Goal: Navigation & Orientation: Understand site structure

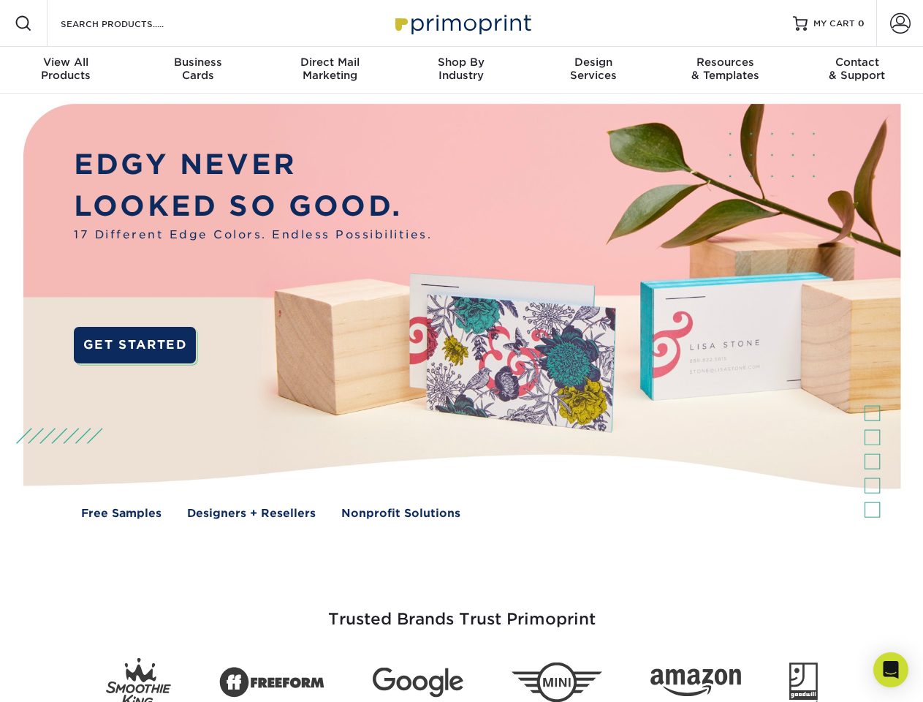
click at [461, 351] on img at bounding box center [461, 322] width 914 height 457
click at [23, 23] on span at bounding box center [24, 24] width 18 height 18
click at [900, 23] on span at bounding box center [900, 23] width 20 height 20
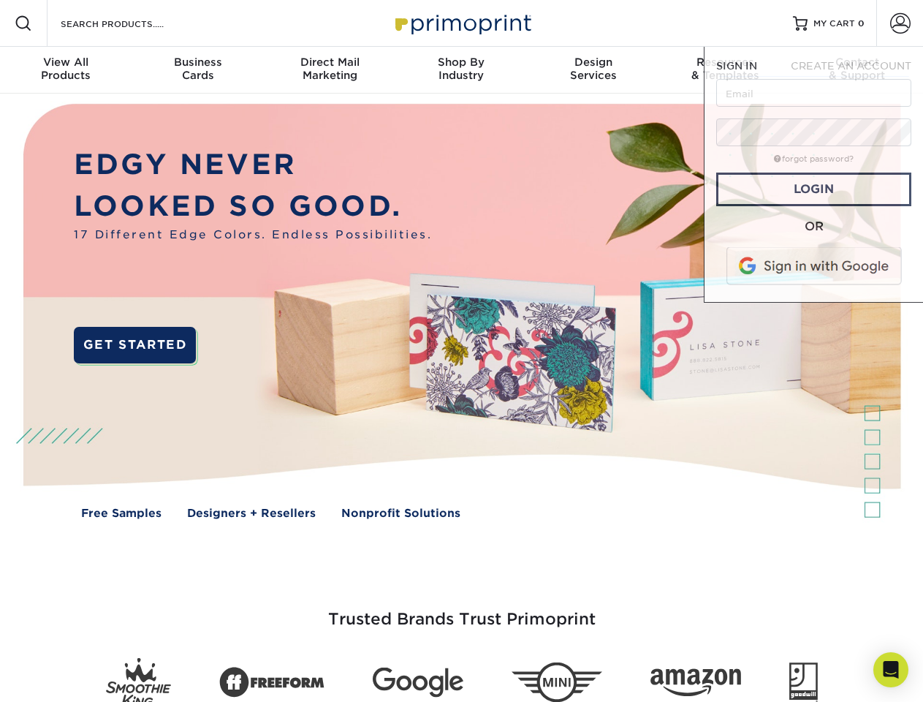
click at [66, 70] on div "View All Products" at bounding box center [66, 69] width 132 height 26
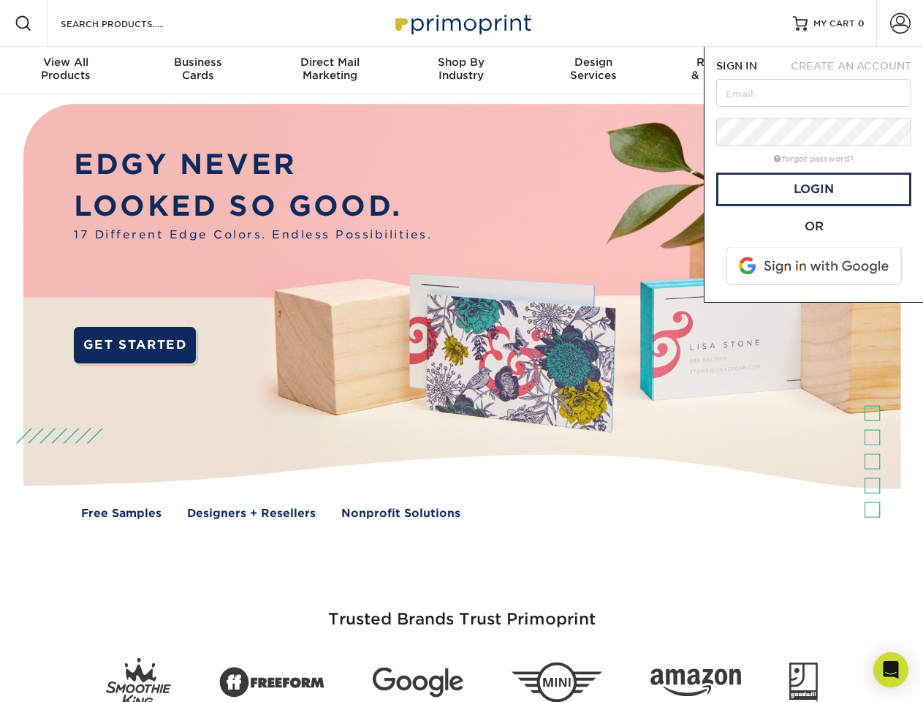
click at [197, 70] on div "Business Cards" at bounding box center [198, 69] width 132 height 26
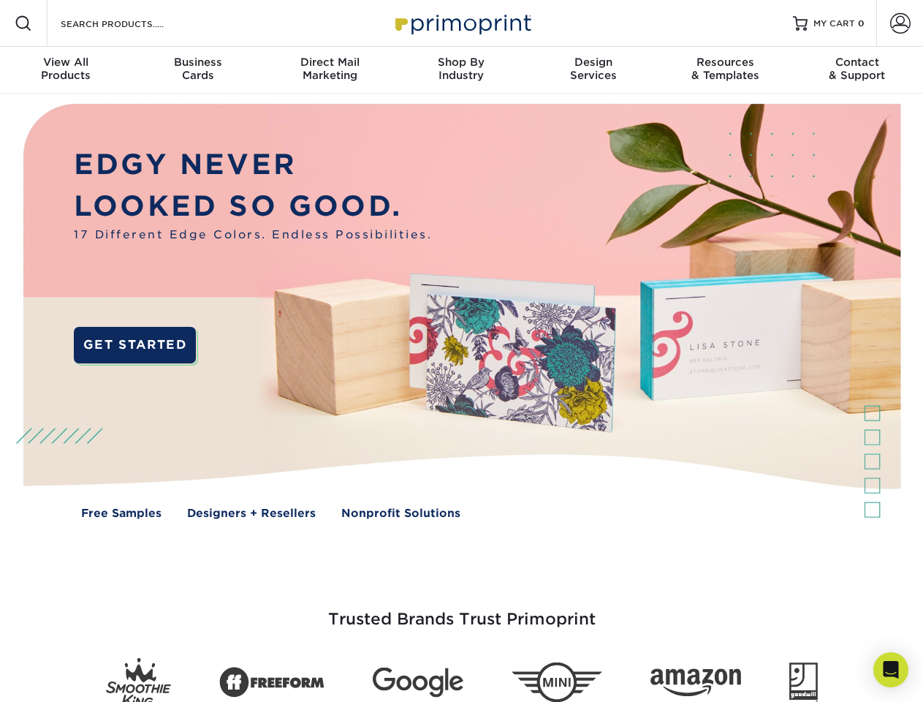
click at [330, 70] on div "Direct Mail Marketing" at bounding box center [330, 69] width 132 height 26
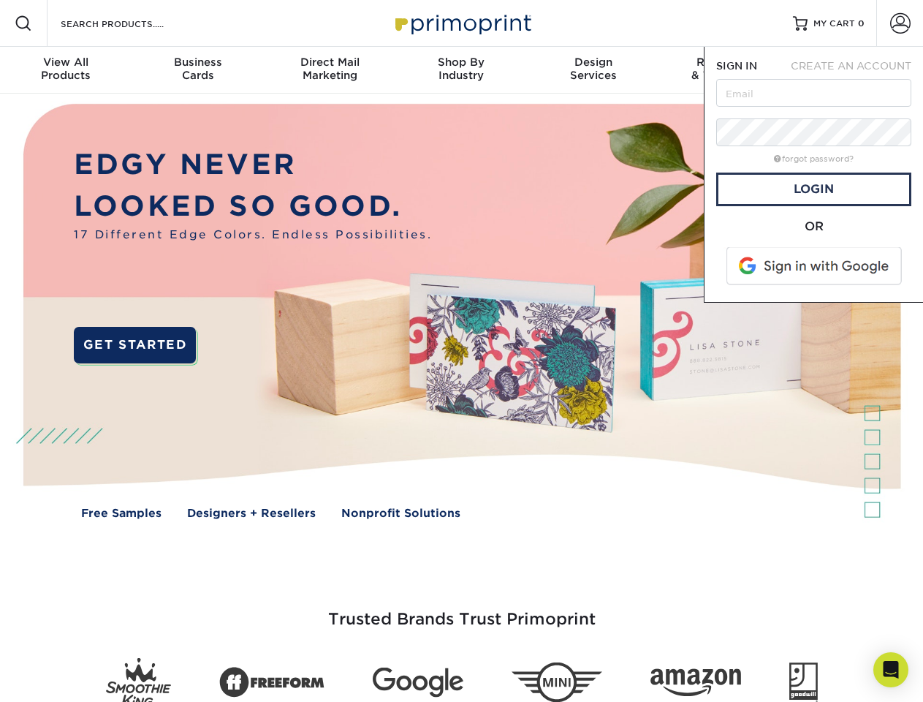
click at [461, 70] on div "Shop By Industry" at bounding box center [461, 69] width 132 height 26
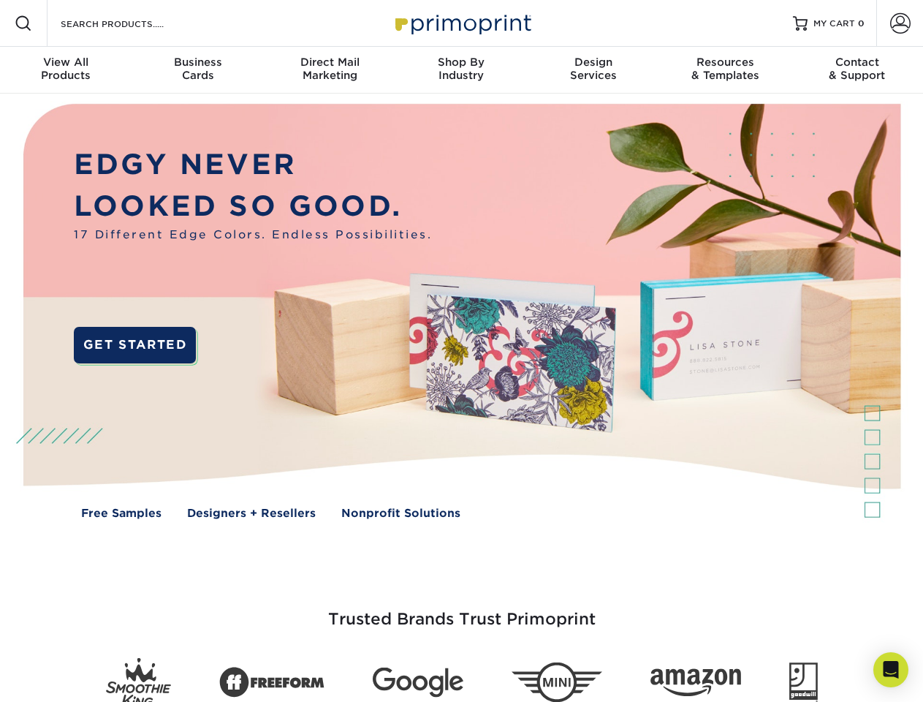
click at [594, 70] on div "Design Services" at bounding box center [594, 69] width 132 height 26
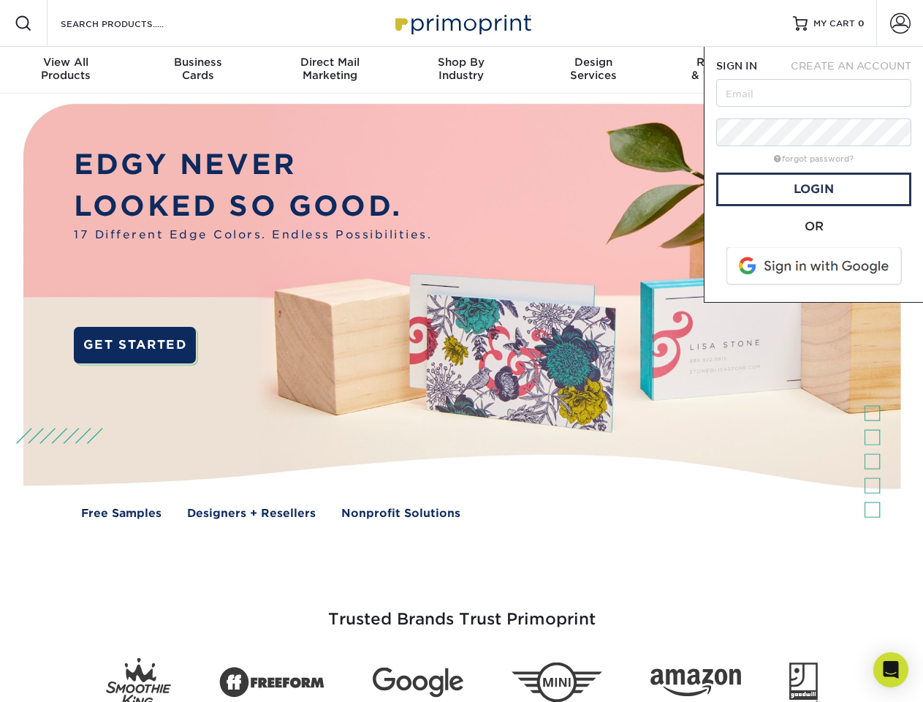
click at [725, 70] on span "SIGN IN" at bounding box center [736, 66] width 41 height 12
click at [857, 70] on div "Contact & Support" at bounding box center [858, 69] width 132 height 26
